Goal: Task Accomplishment & Management: Manage account settings

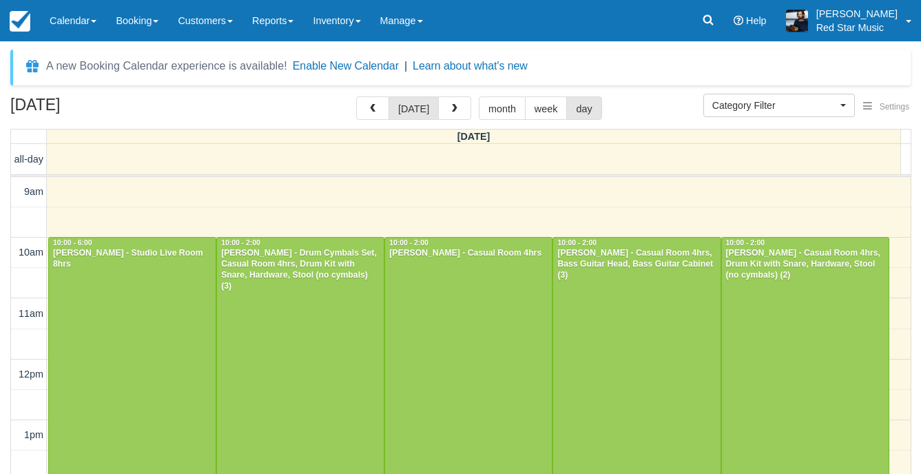
select select
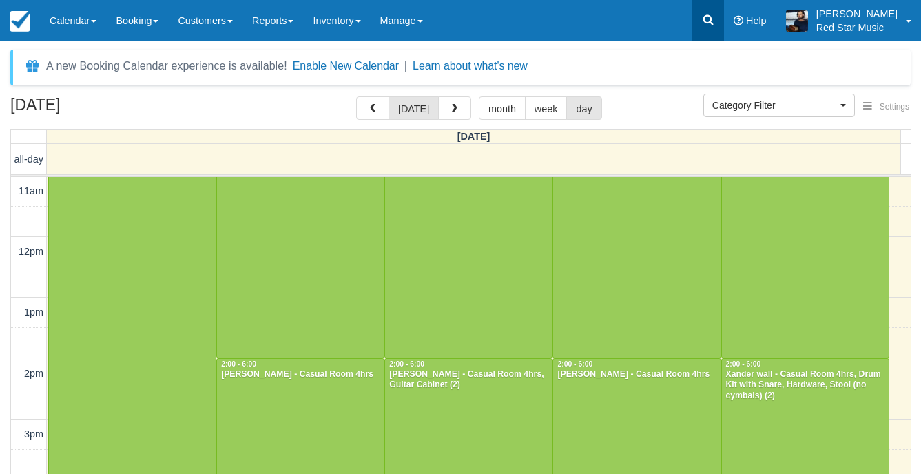
drag, startPoint x: 0, startPoint y: 0, endPoint x: 731, endPoint y: 31, distance: 731.6
click at [724, 31] on link at bounding box center [708, 20] width 32 height 41
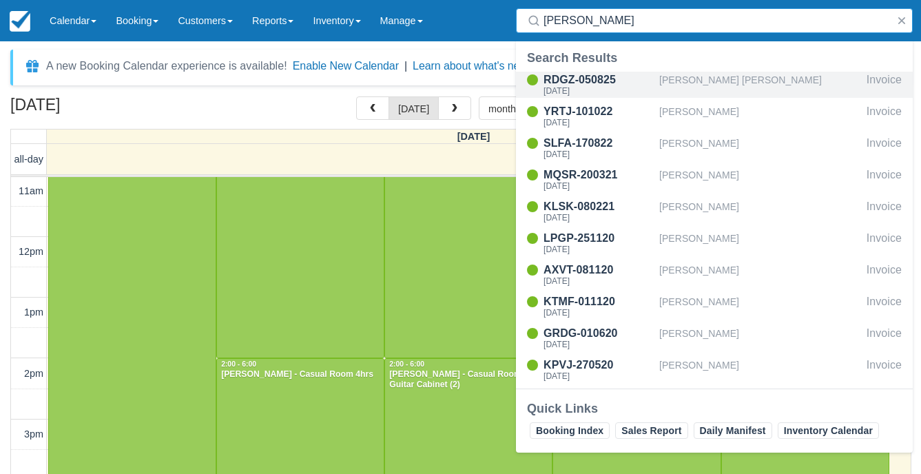
type input "lowe"
click at [732, 83] on div "[PERSON_NAME] [PERSON_NAME]" at bounding box center [760, 85] width 202 height 26
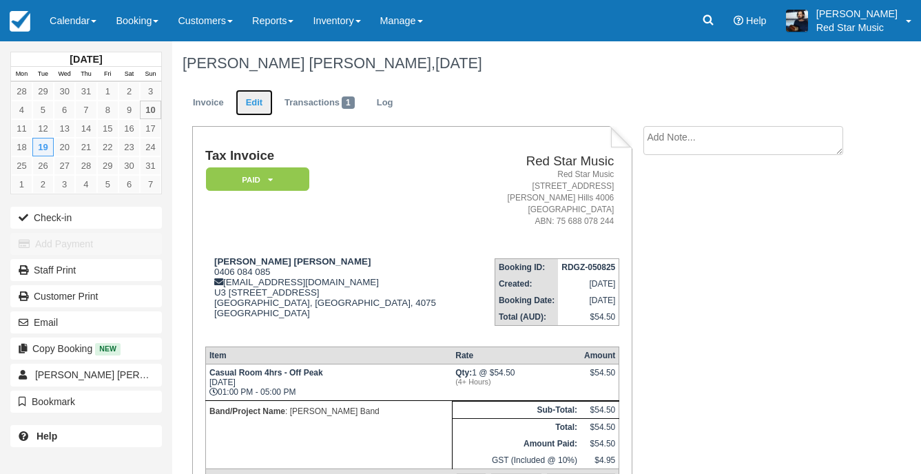
click at [246, 102] on link "Edit" at bounding box center [254, 103] width 37 height 27
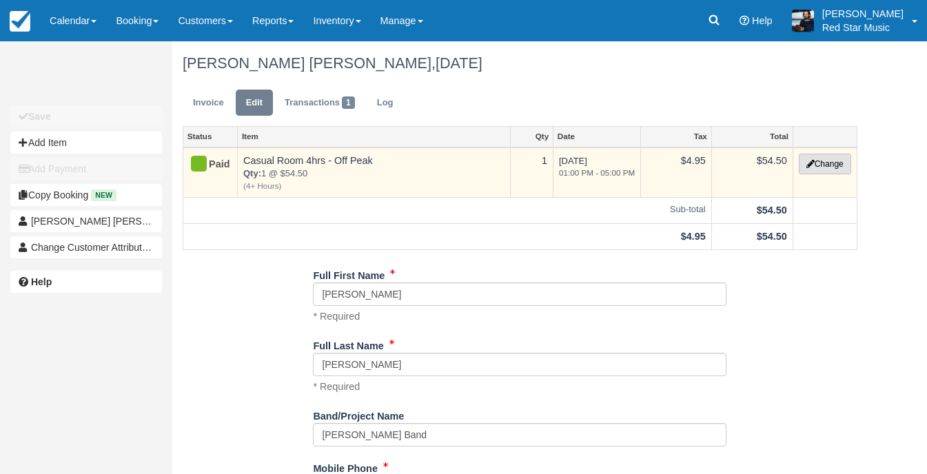
click at [850, 161] on button "Change" at bounding box center [824, 164] width 52 height 21
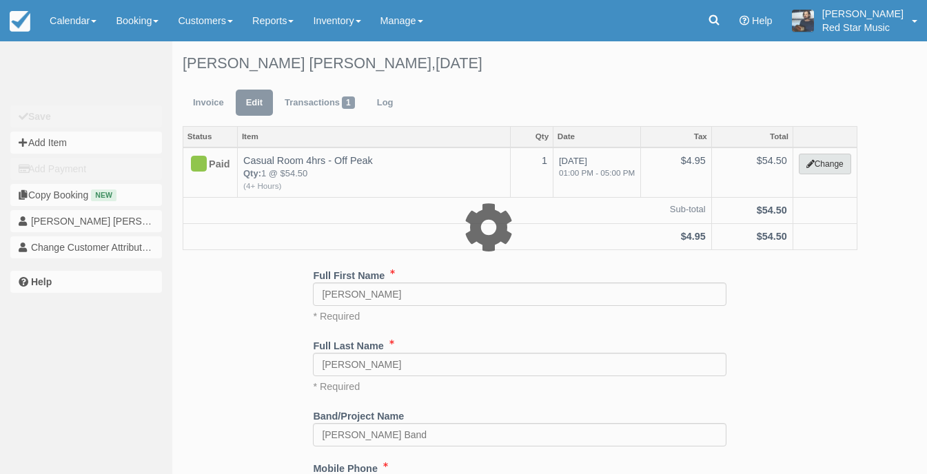
select select "5"
type input "54.50"
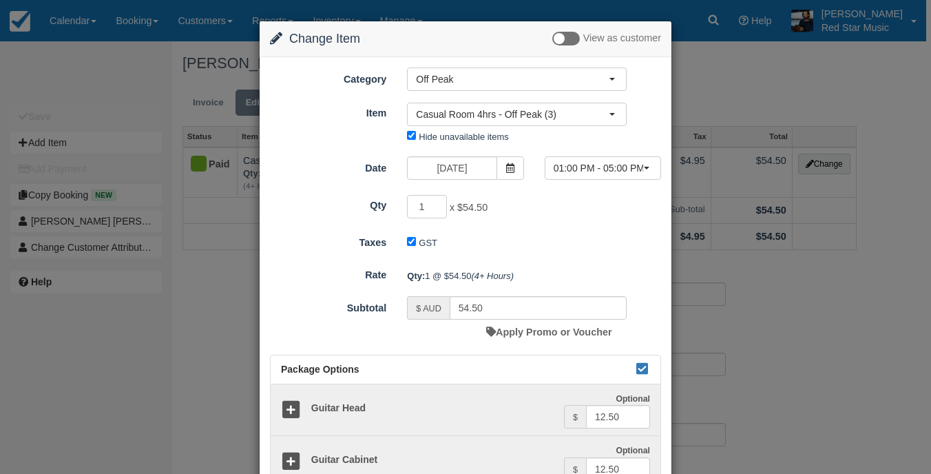
click at [796, 87] on div "Change Item Add Item View as customer Category Off Peak Staff Prime Time Off Pe…" at bounding box center [465, 237] width 931 height 474
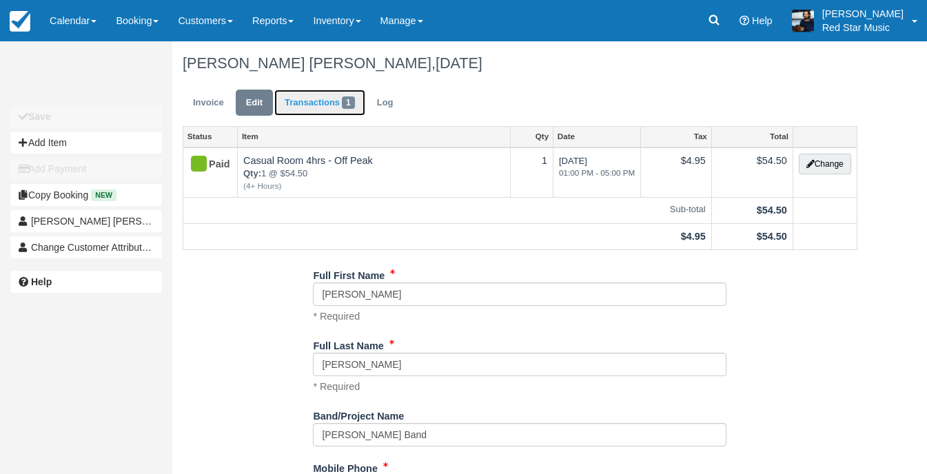
click at [315, 104] on link "Transactions 1" at bounding box center [319, 103] width 91 height 27
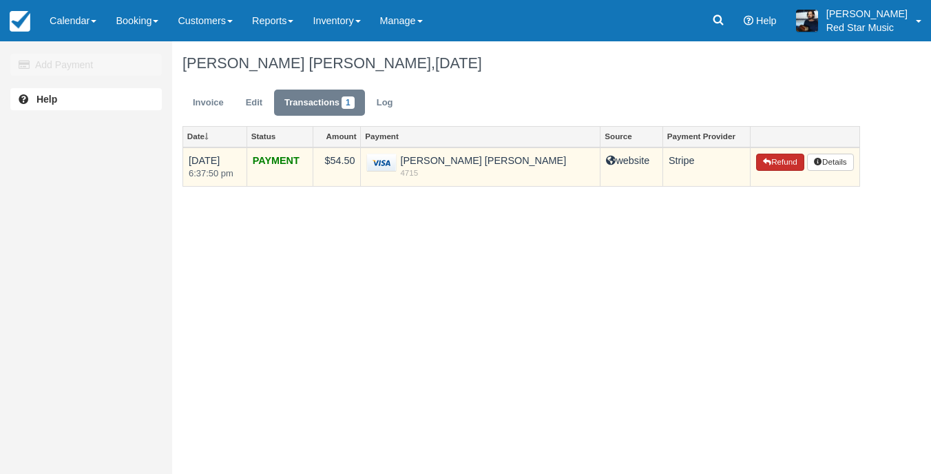
click at [792, 160] on button "Refund" at bounding box center [780, 163] width 48 height 18
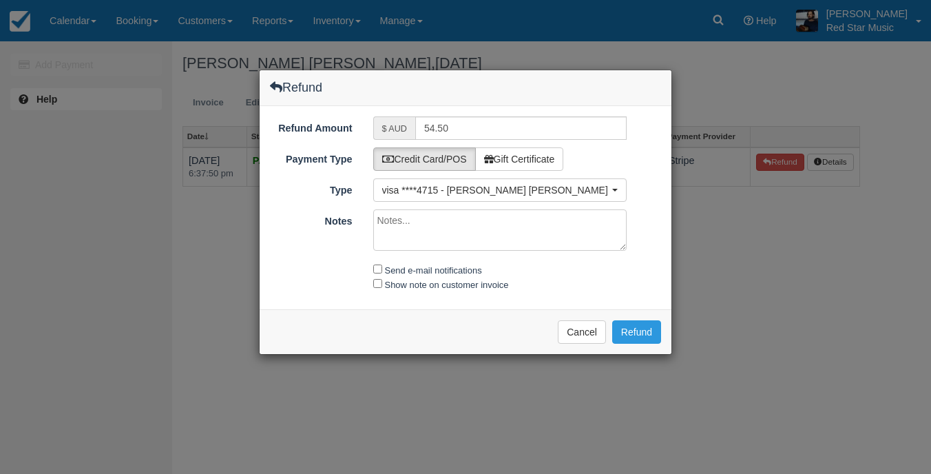
click at [371, 267] on div "Send e-mail notifications" at bounding box center [500, 270] width 275 height 16
click at [378, 268] on input "Send e-mail notifications" at bounding box center [377, 269] width 9 height 9
checkbox input "true"
click at [646, 323] on button "Refund" at bounding box center [636, 331] width 49 height 23
